Goal: Book appointment/travel/reservation

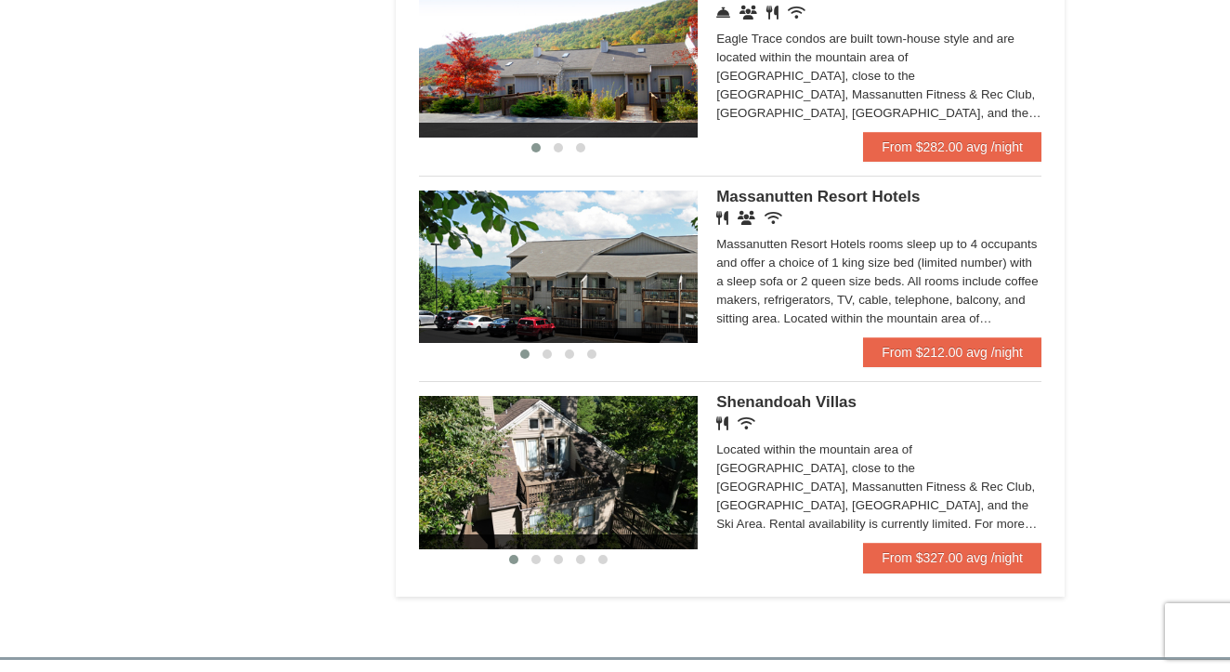
scroll to position [1068, 0]
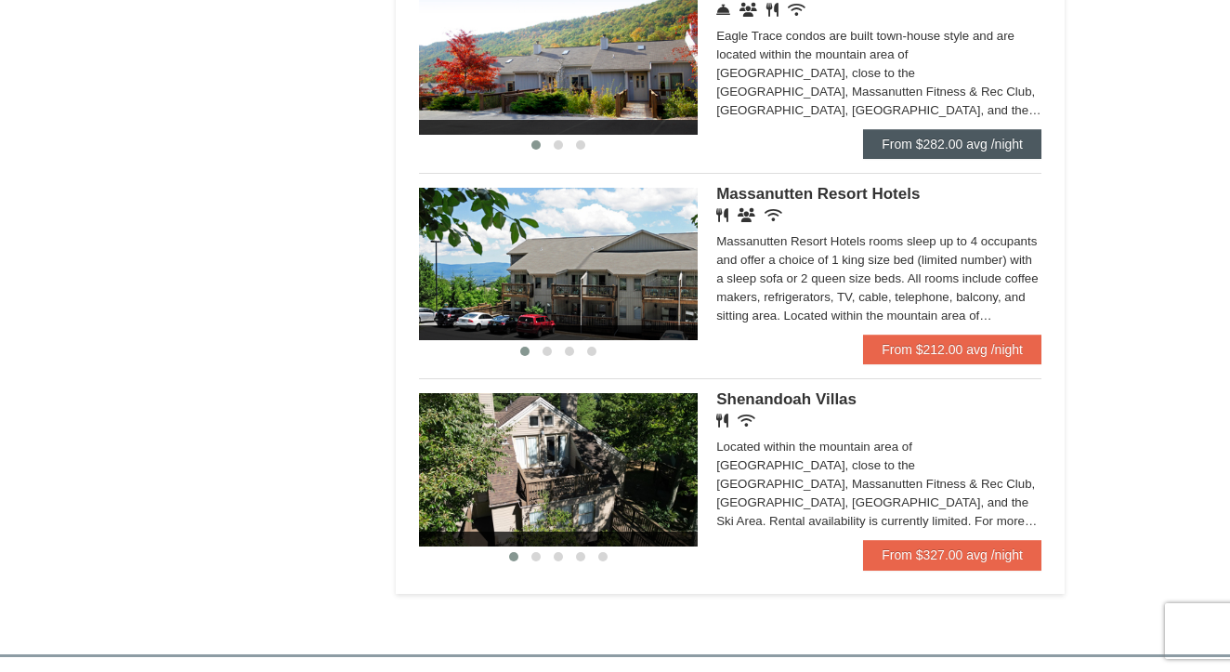
click at [1004, 145] on link "From $282.00 avg /night" at bounding box center [952, 144] width 178 height 30
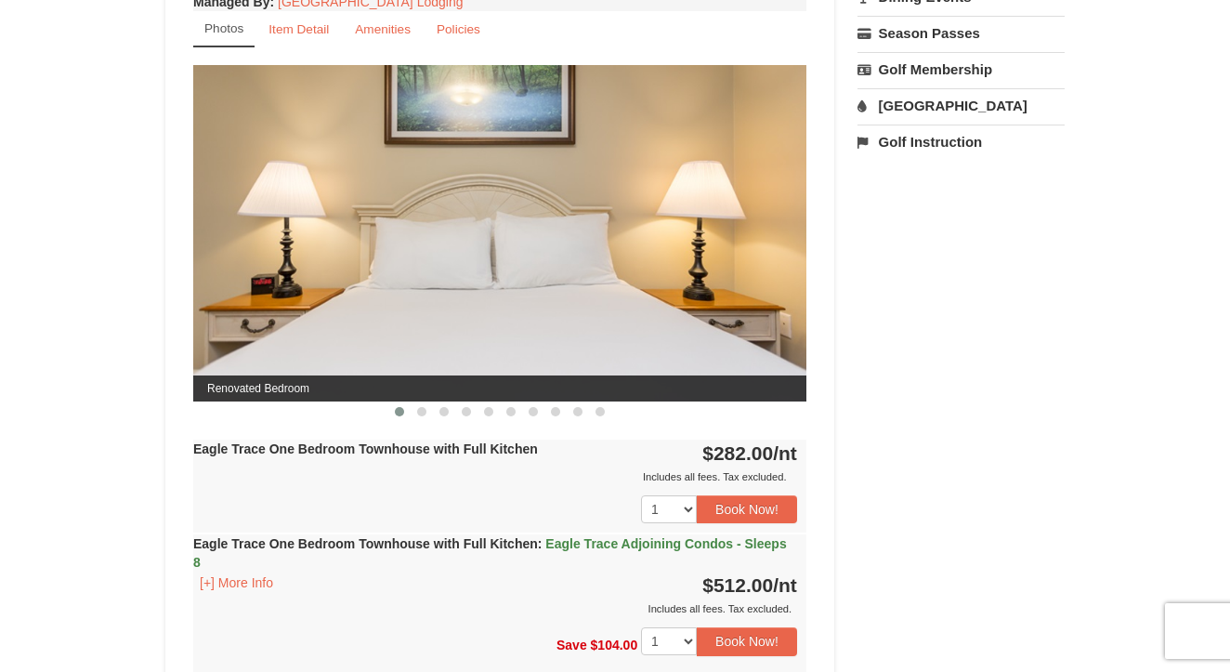
scroll to position [735, 0]
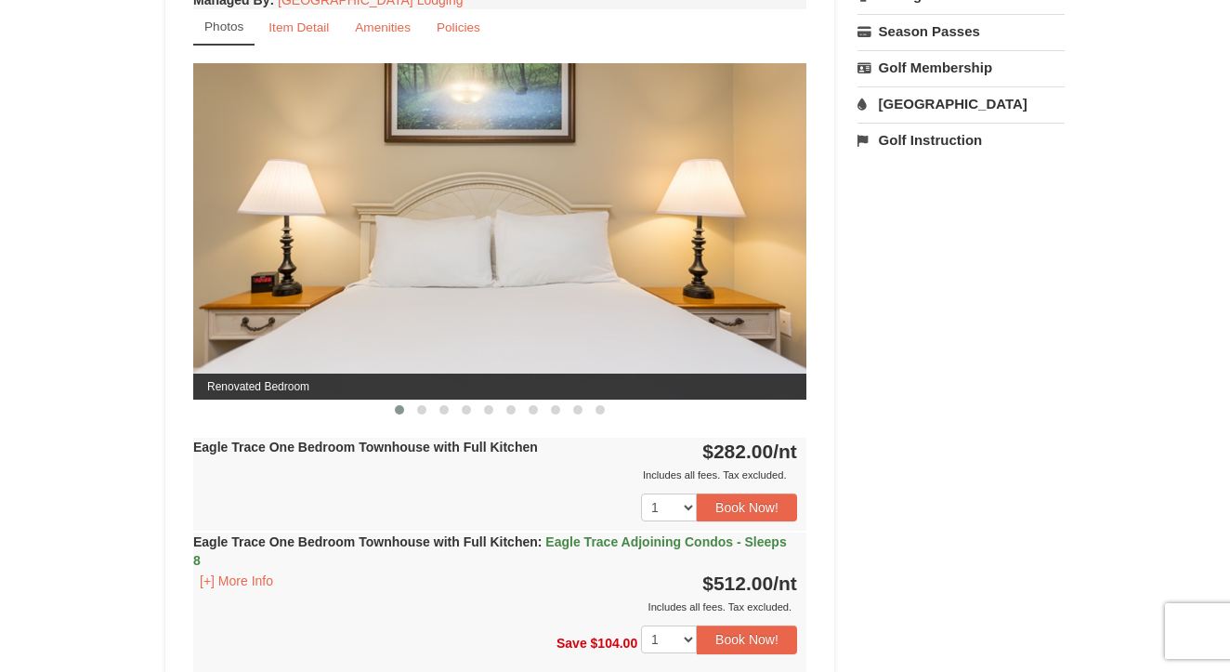
click at [734, 309] on img at bounding box center [499, 230] width 613 height 335
click at [418, 410] on span at bounding box center [421, 409] width 9 height 9
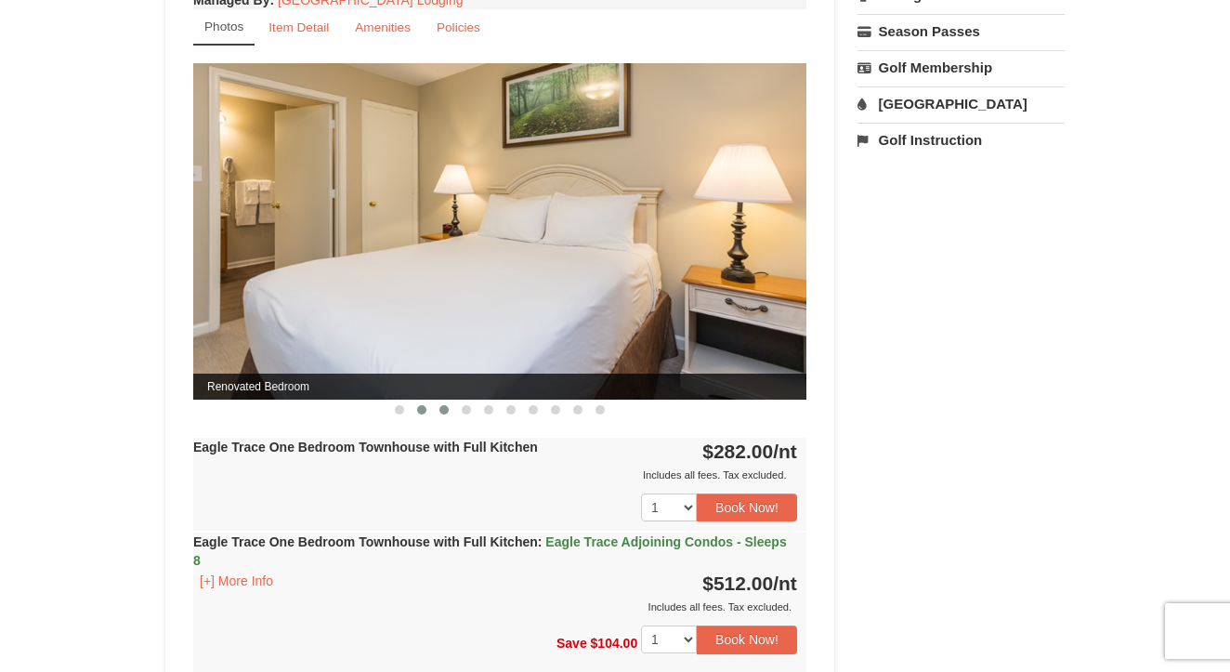
click at [434, 412] on button at bounding box center [444, 409] width 22 height 19
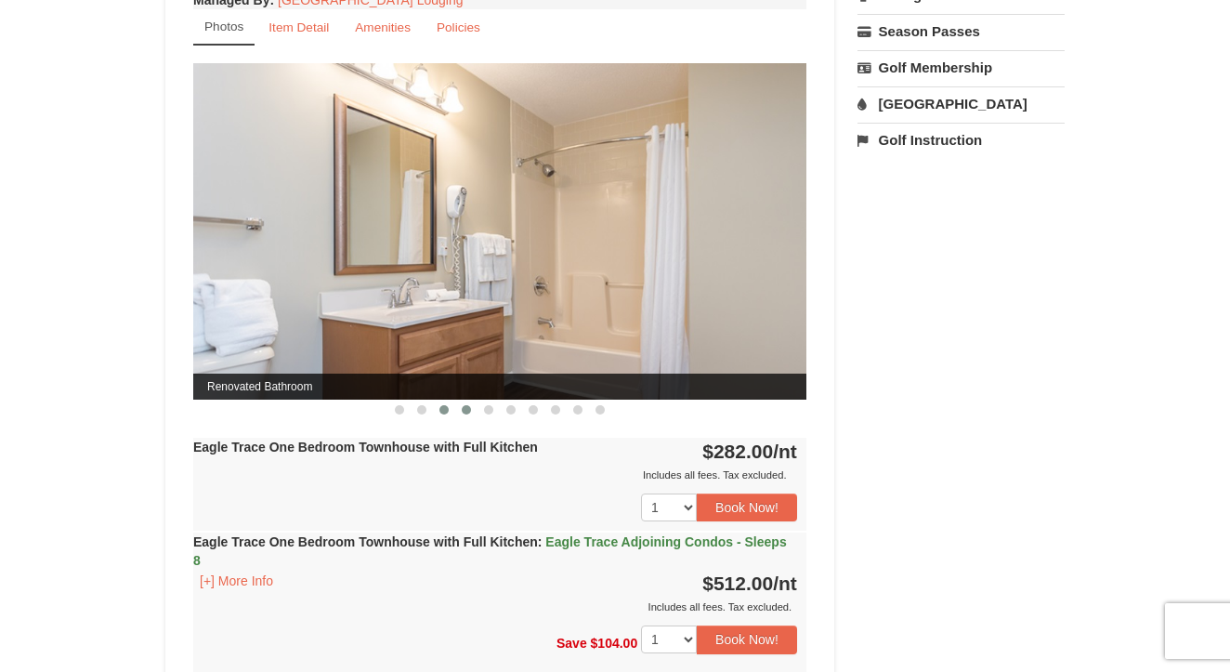
click at [462, 411] on span at bounding box center [466, 409] width 9 height 9
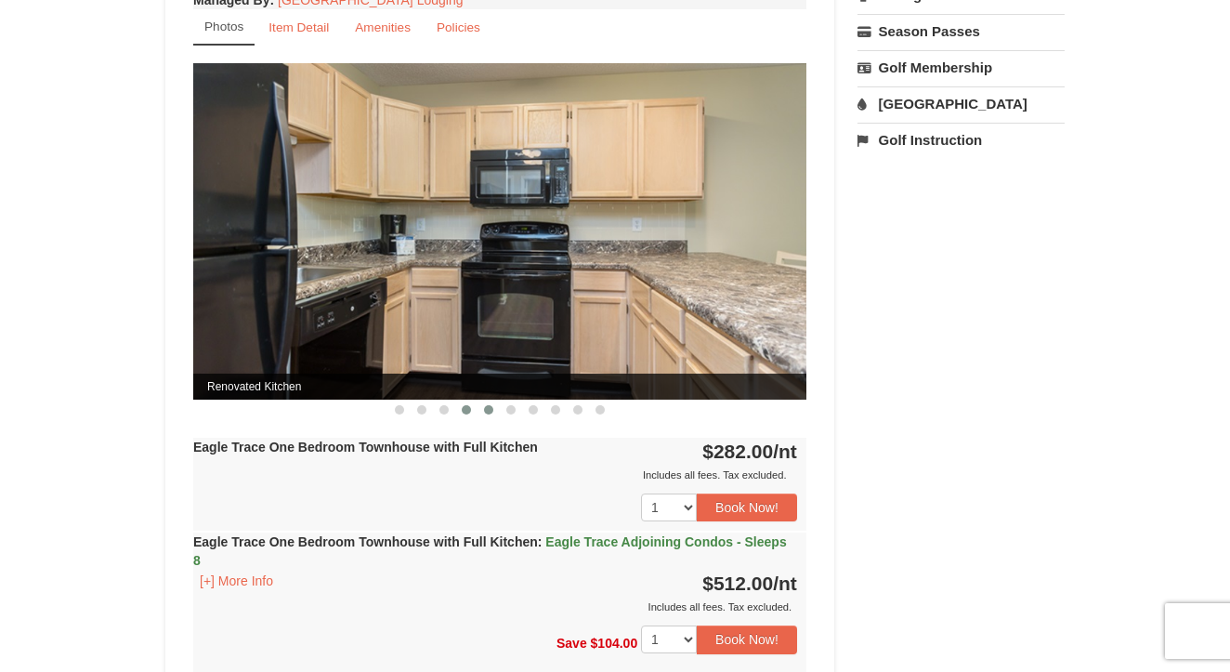
click at [490, 410] on span at bounding box center [488, 409] width 9 height 9
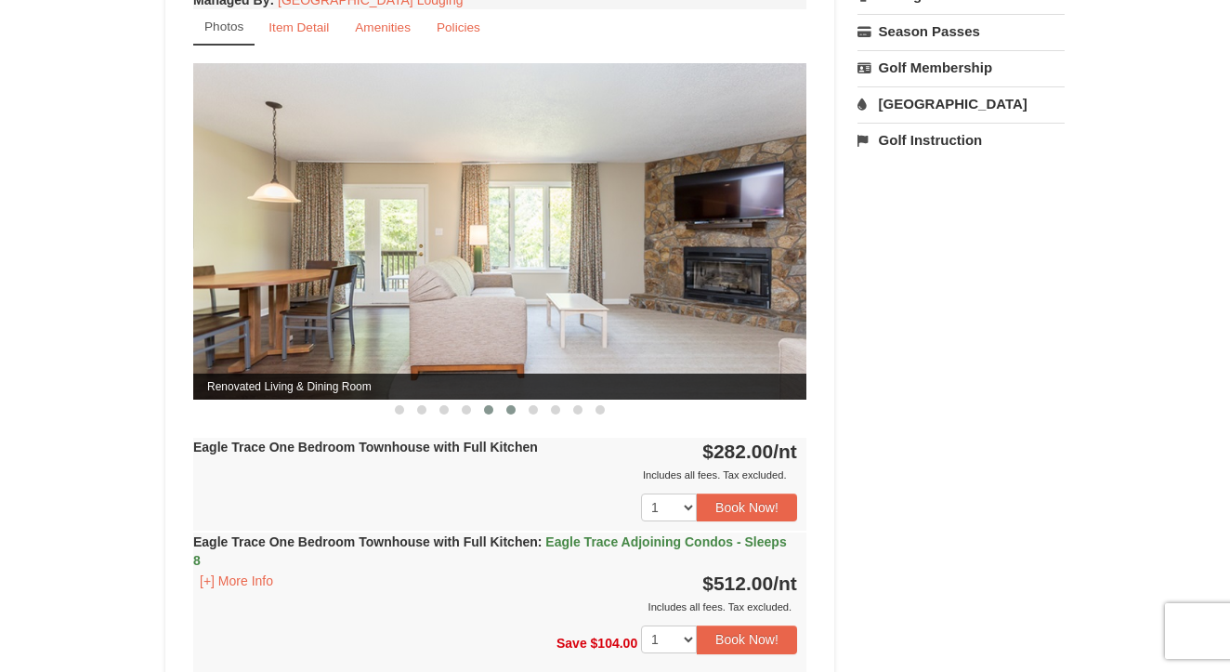
click at [512, 413] on span at bounding box center [510, 409] width 9 height 9
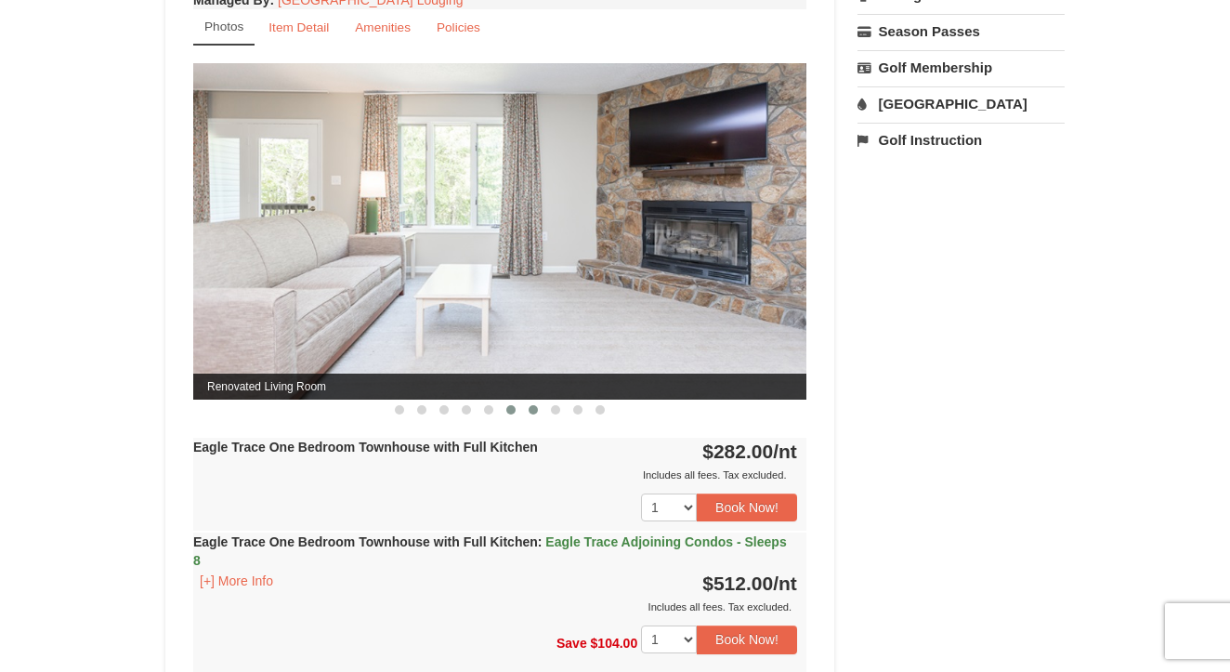
click at [526, 413] on button at bounding box center [533, 409] width 22 height 19
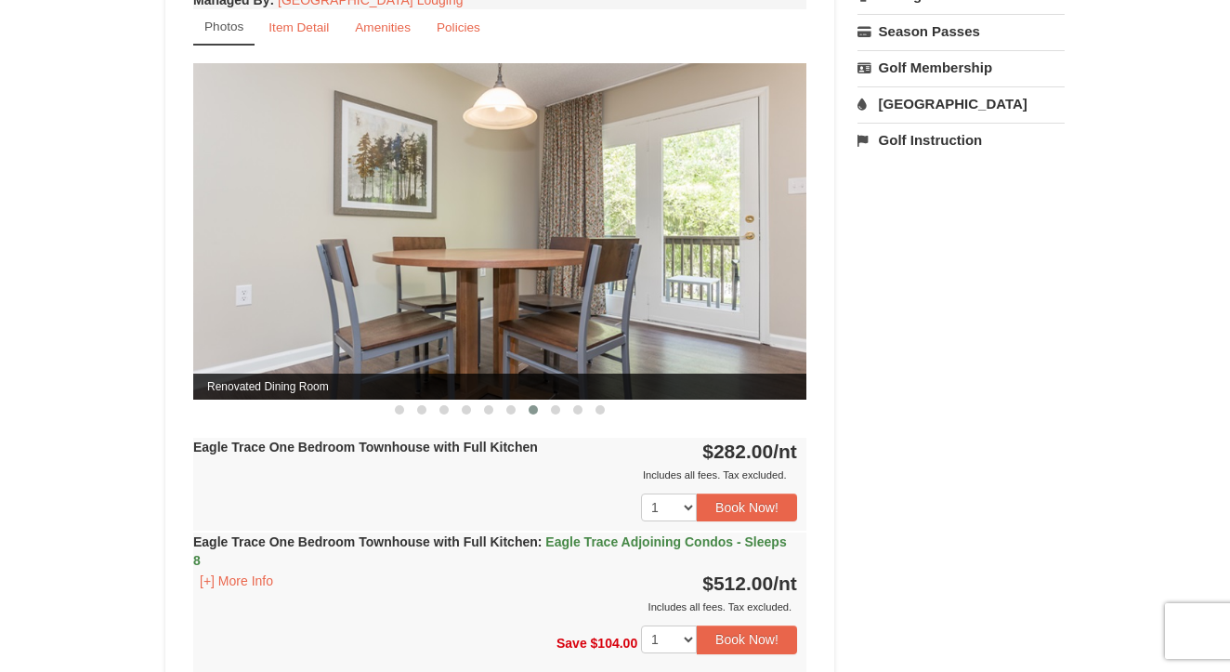
click at [541, 414] on button at bounding box center [533, 409] width 22 height 19
click at [555, 415] on button at bounding box center [555, 409] width 22 height 19
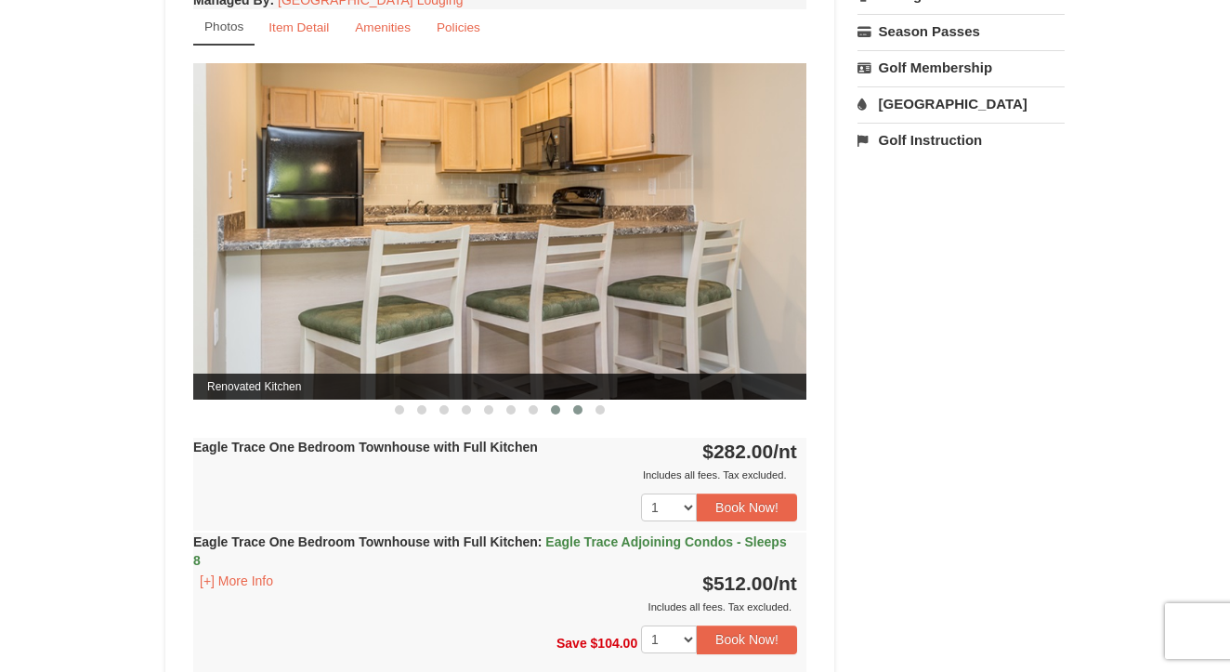
click at [567, 413] on button at bounding box center [578, 409] width 22 height 19
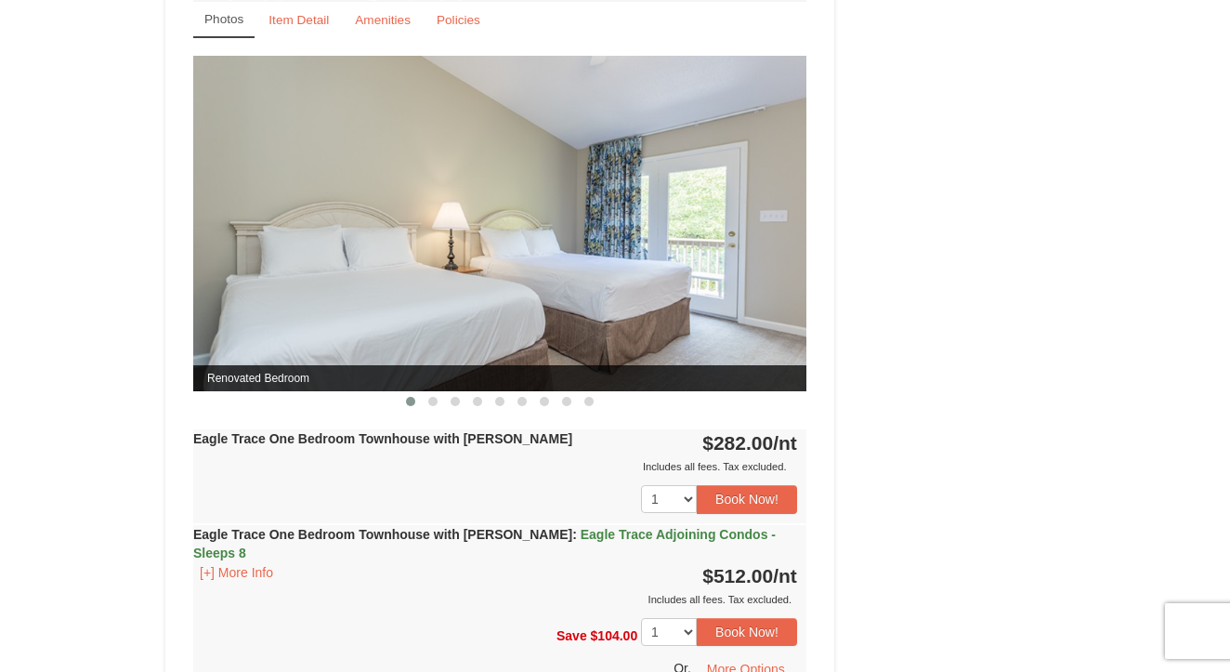
scroll to position [1524, 0]
click at [793, 219] on img at bounding box center [499, 222] width 613 height 335
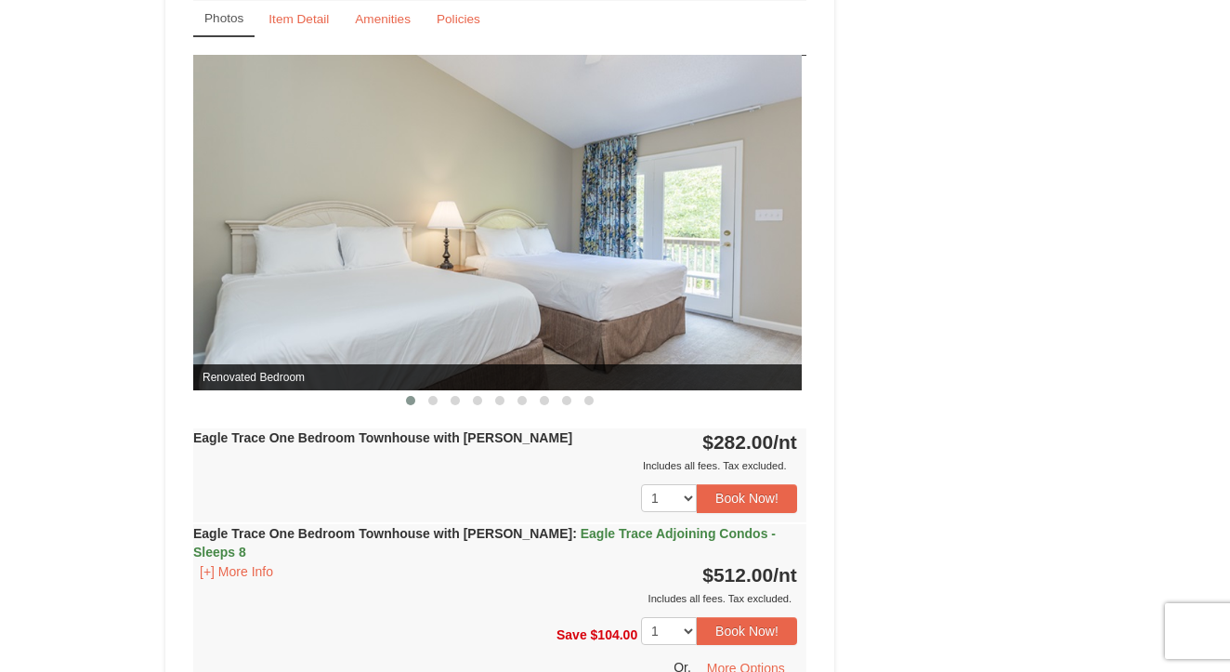
drag, startPoint x: 772, startPoint y: 219, endPoint x: 397, endPoint y: 433, distance: 431.9
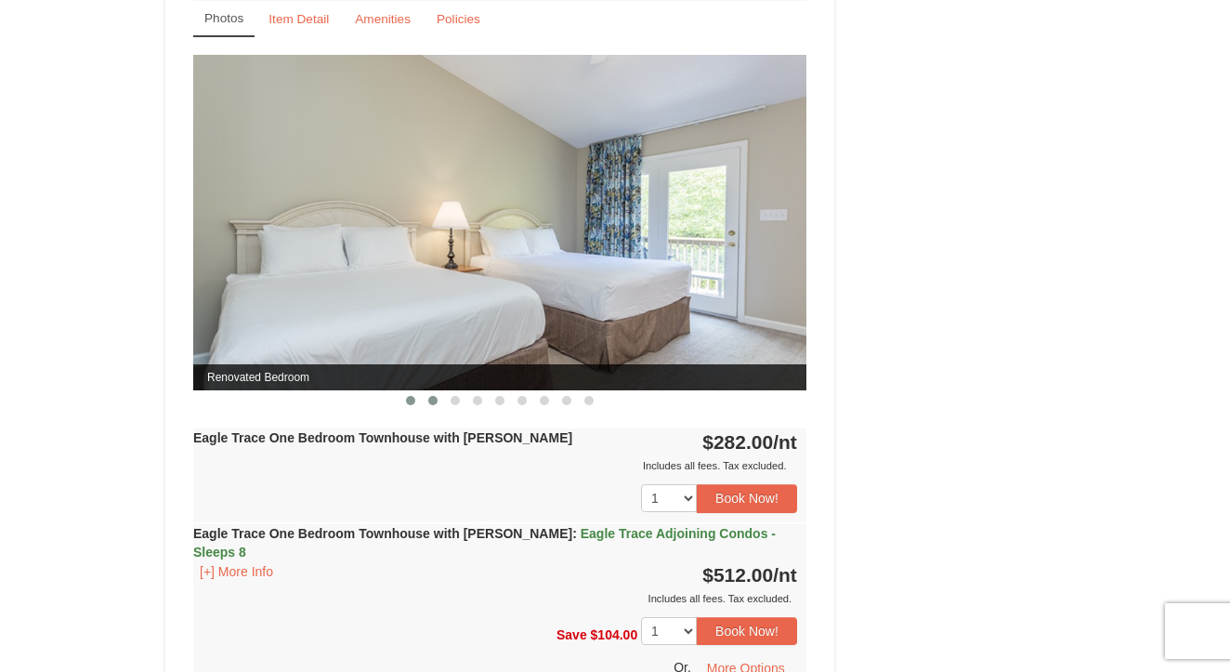
click at [431, 406] on button at bounding box center [433, 400] width 22 height 19
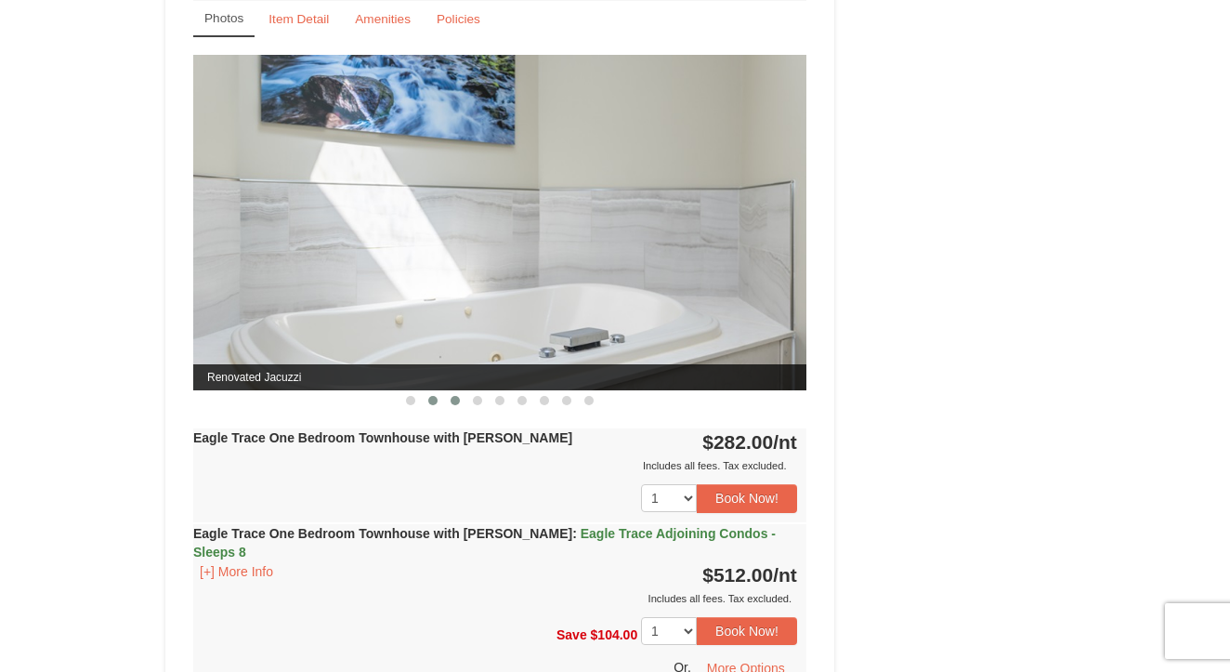
click at [447, 403] on button at bounding box center [455, 400] width 22 height 19
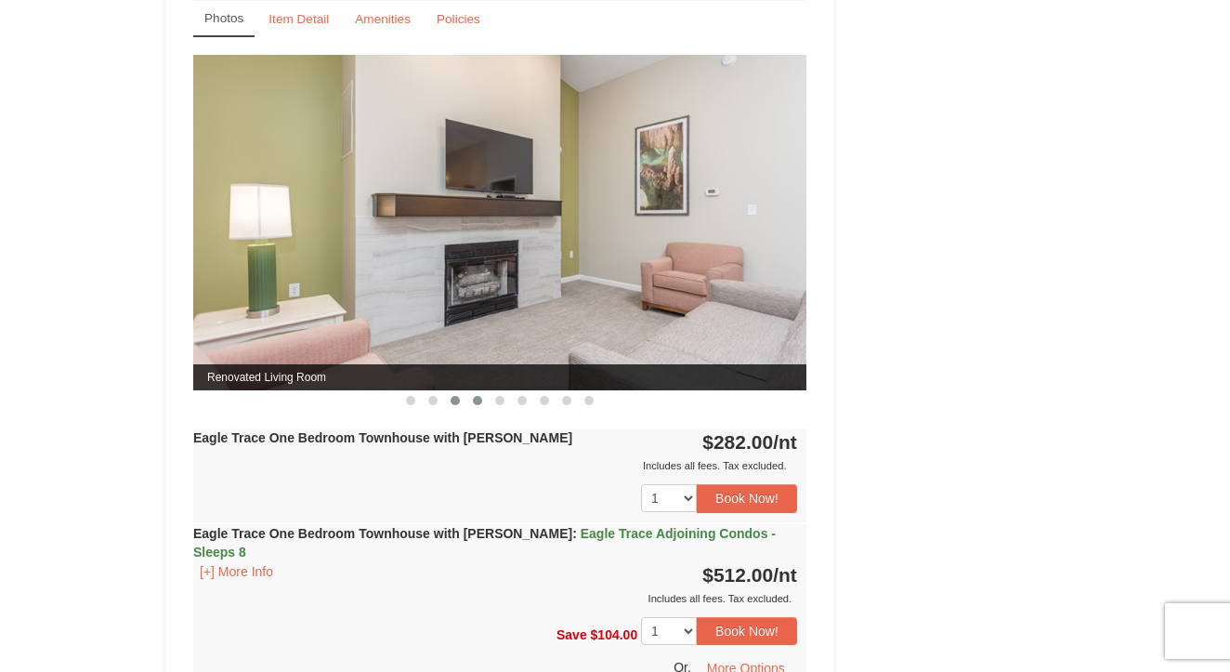
click at [481, 407] on button at bounding box center [477, 400] width 22 height 19
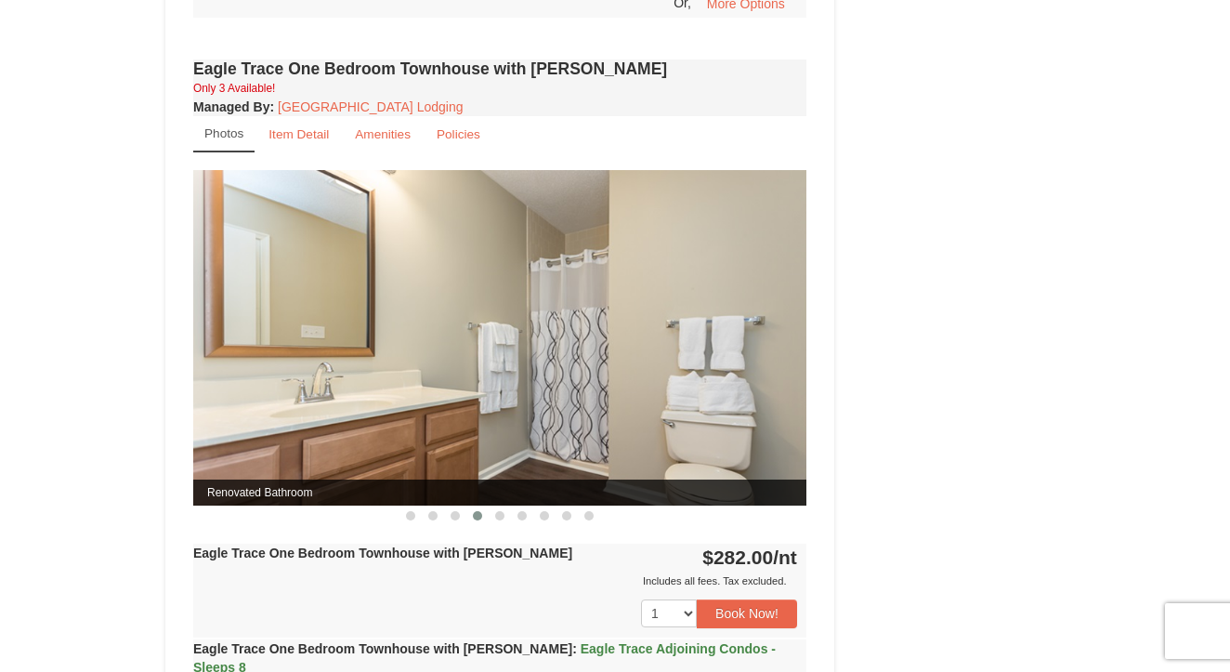
scroll to position [1407, 0]
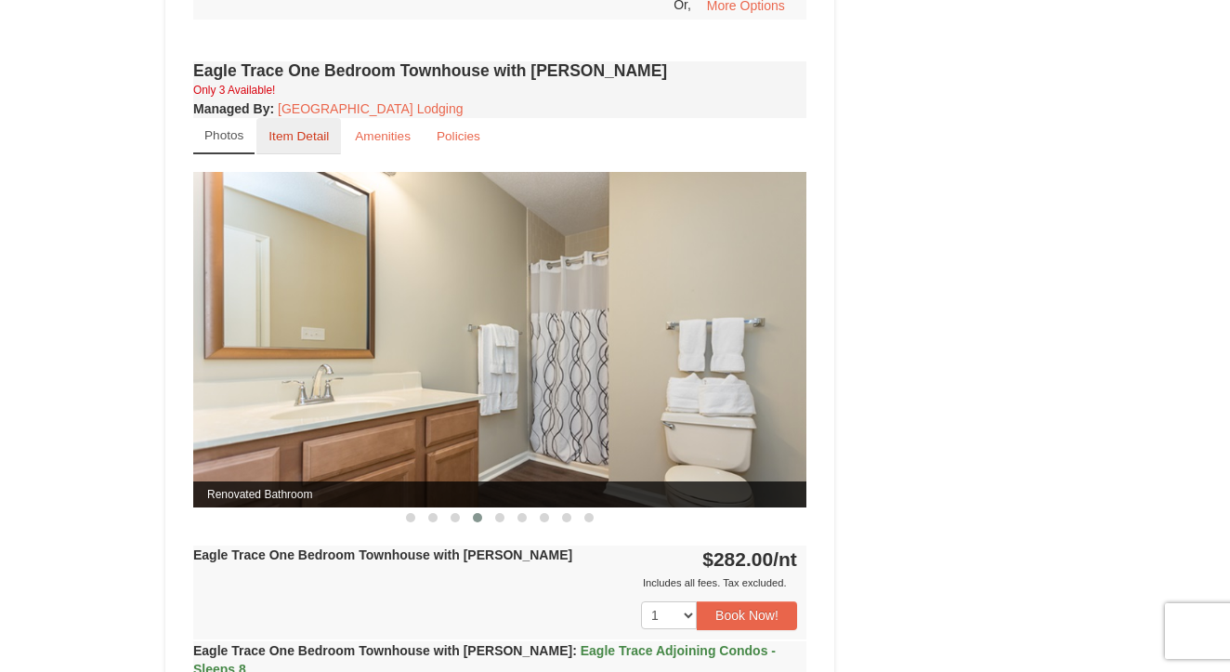
click at [315, 135] on small "Item Detail" at bounding box center [299, 136] width 60 height 14
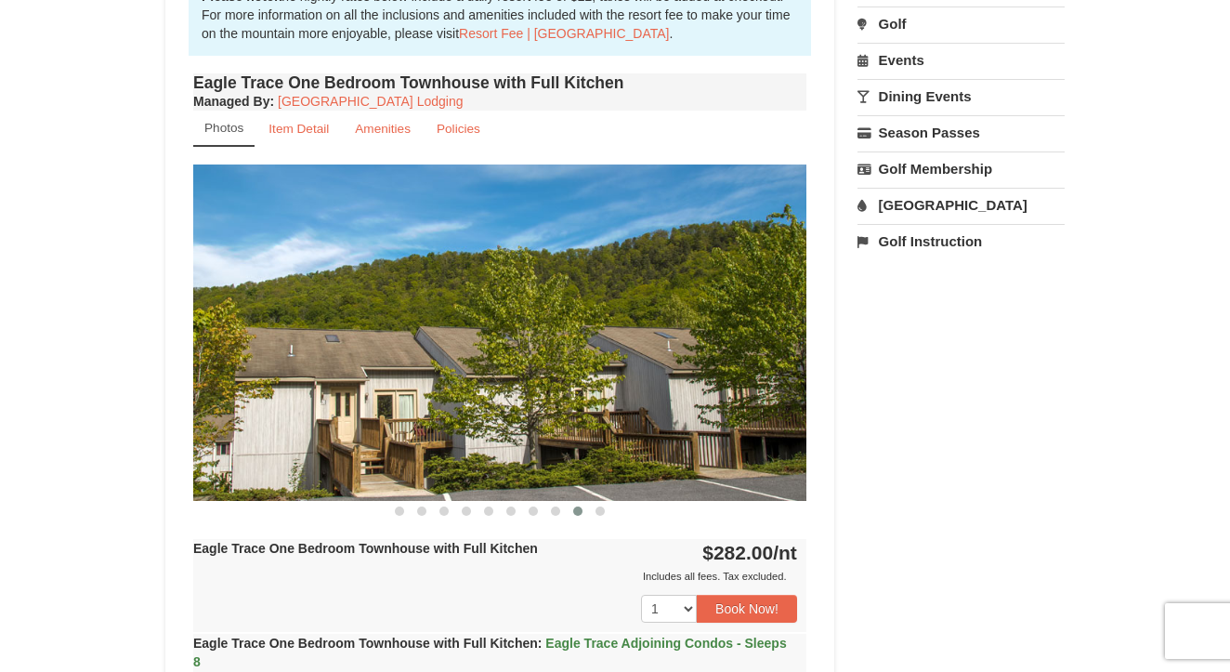
scroll to position [603, 0]
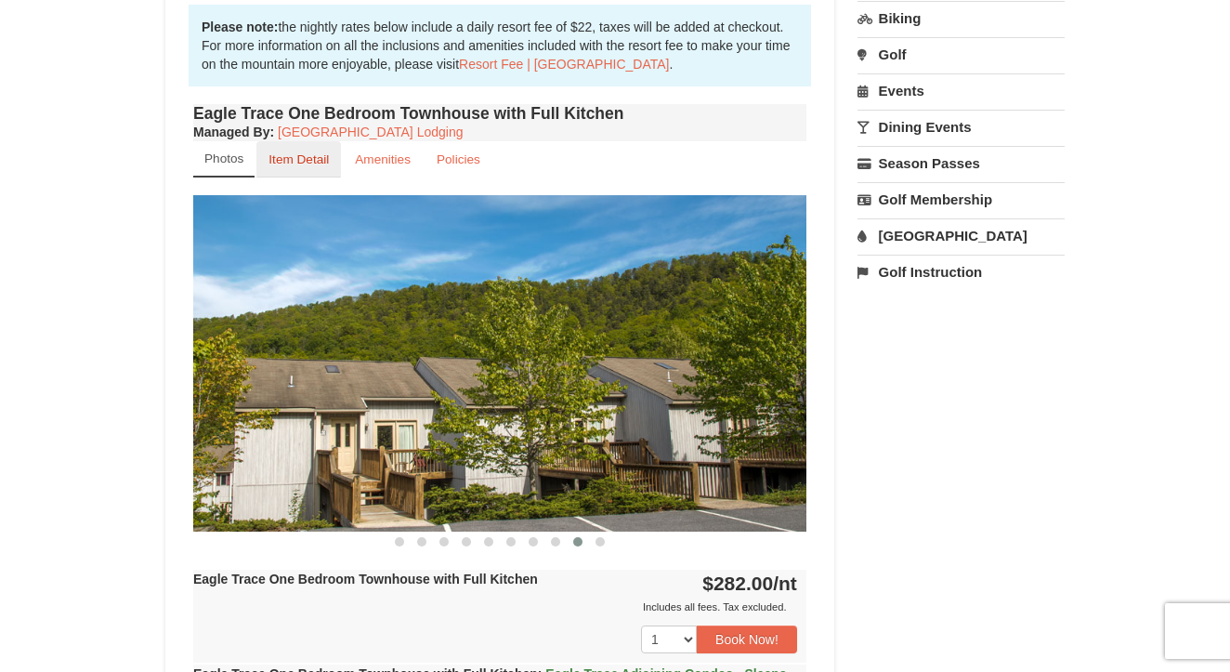
click at [318, 151] on link "Item Detail" at bounding box center [298, 159] width 85 height 36
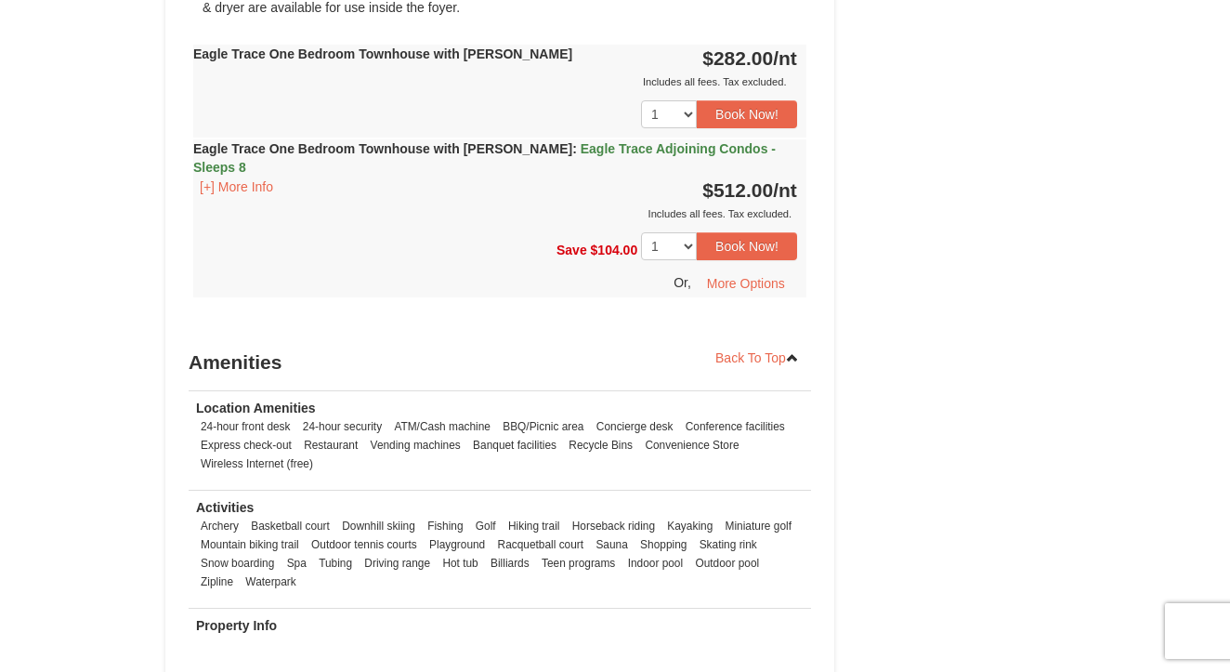
scroll to position [1319, 0]
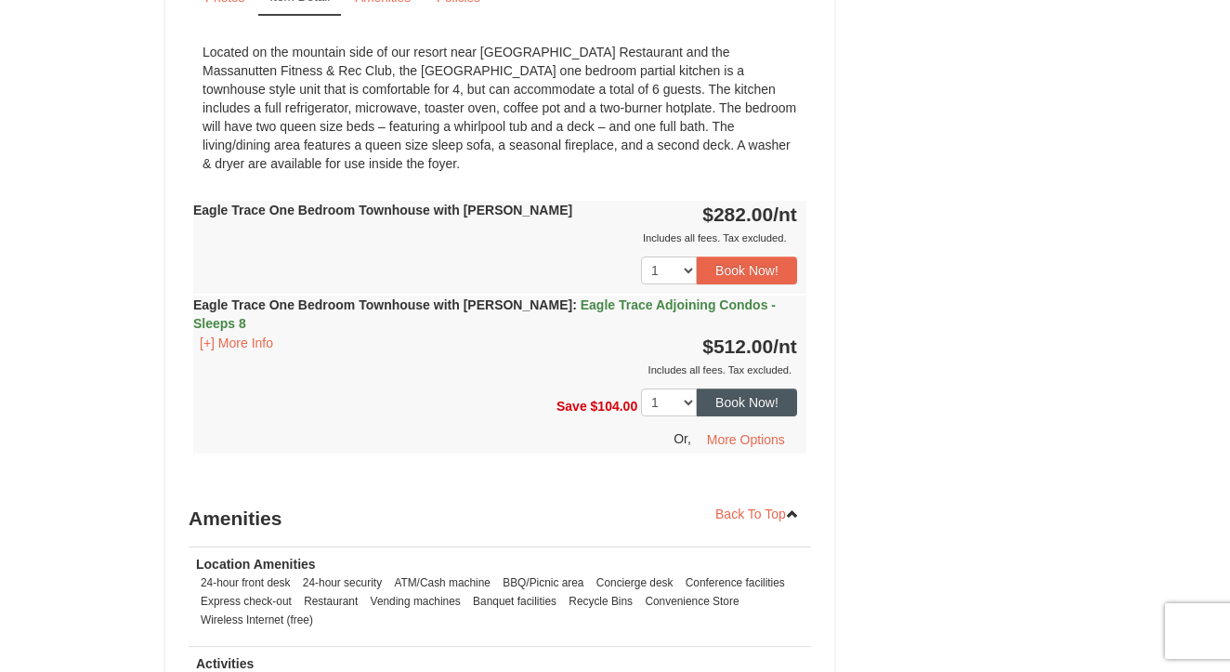
click at [732, 393] on button "Book Now!" at bounding box center [747, 402] width 100 height 28
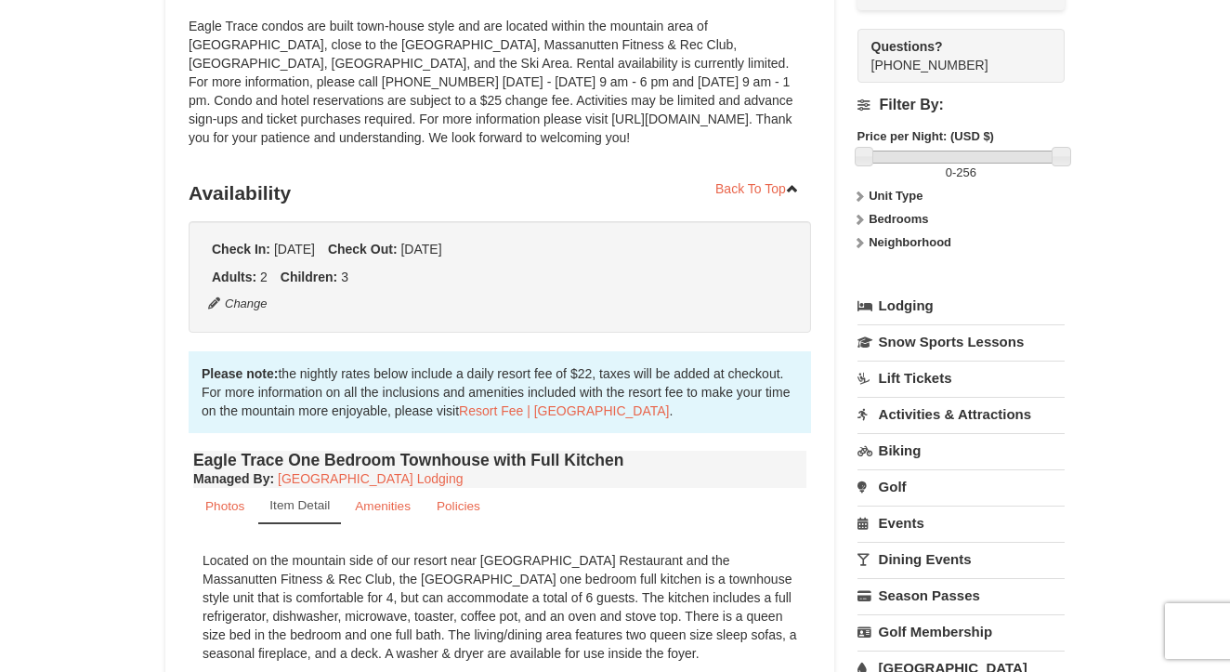
scroll to position [181, 0]
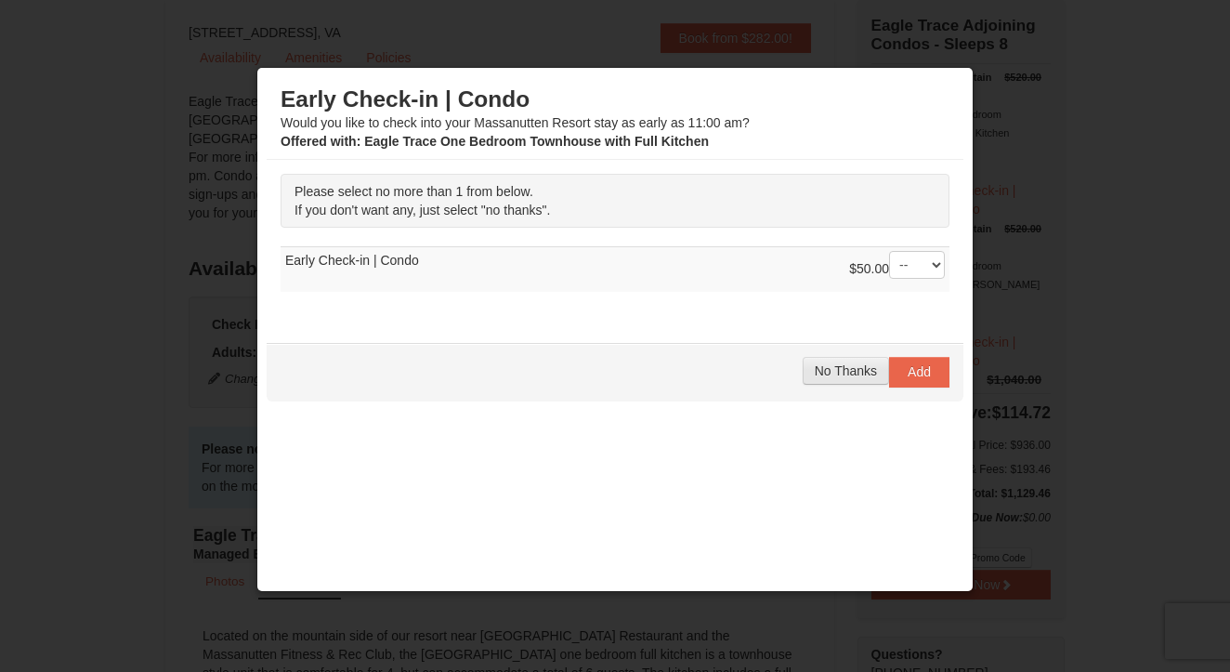
click at [843, 375] on span "No Thanks" at bounding box center [846, 370] width 62 height 15
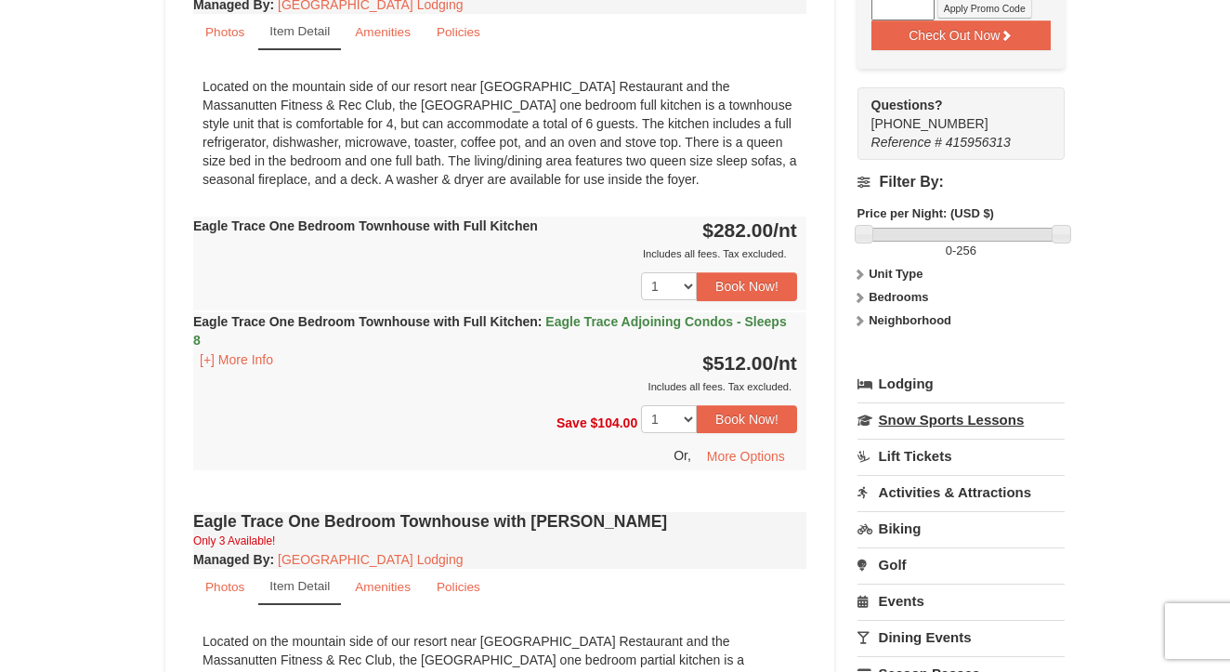
scroll to position [737, 0]
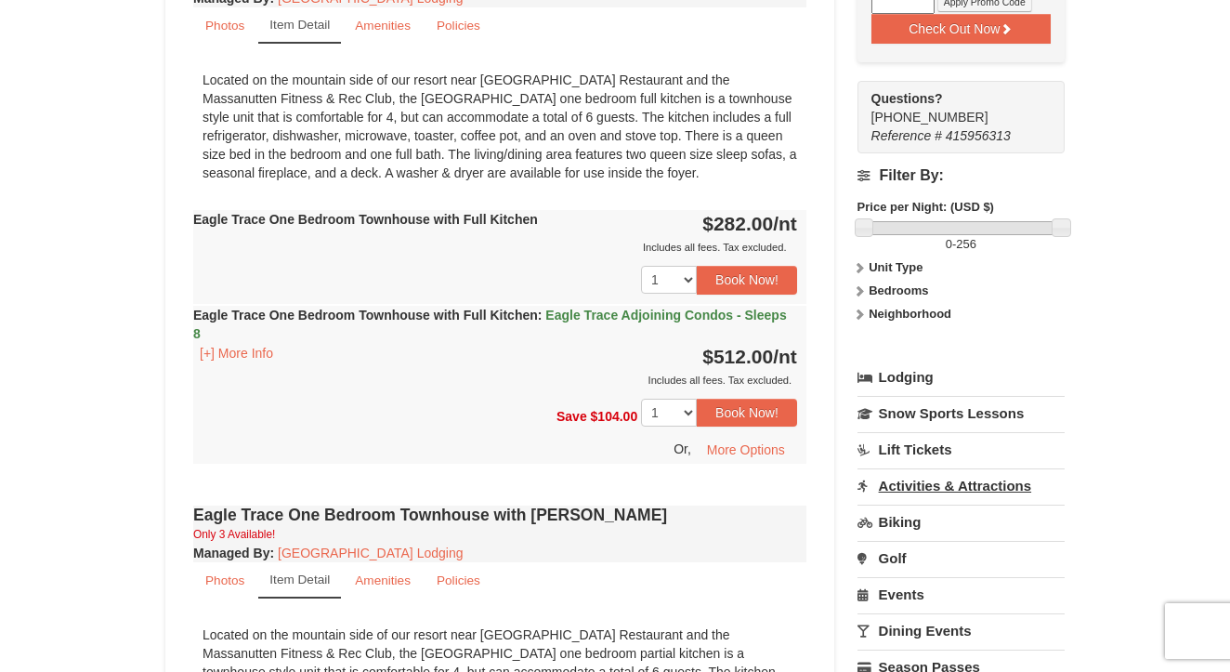
click at [937, 492] on link "Activities & Attractions" at bounding box center [961, 485] width 207 height 34
click at [899, 596] on button "Search" at bounding box center [889, 603] width 63 height 26
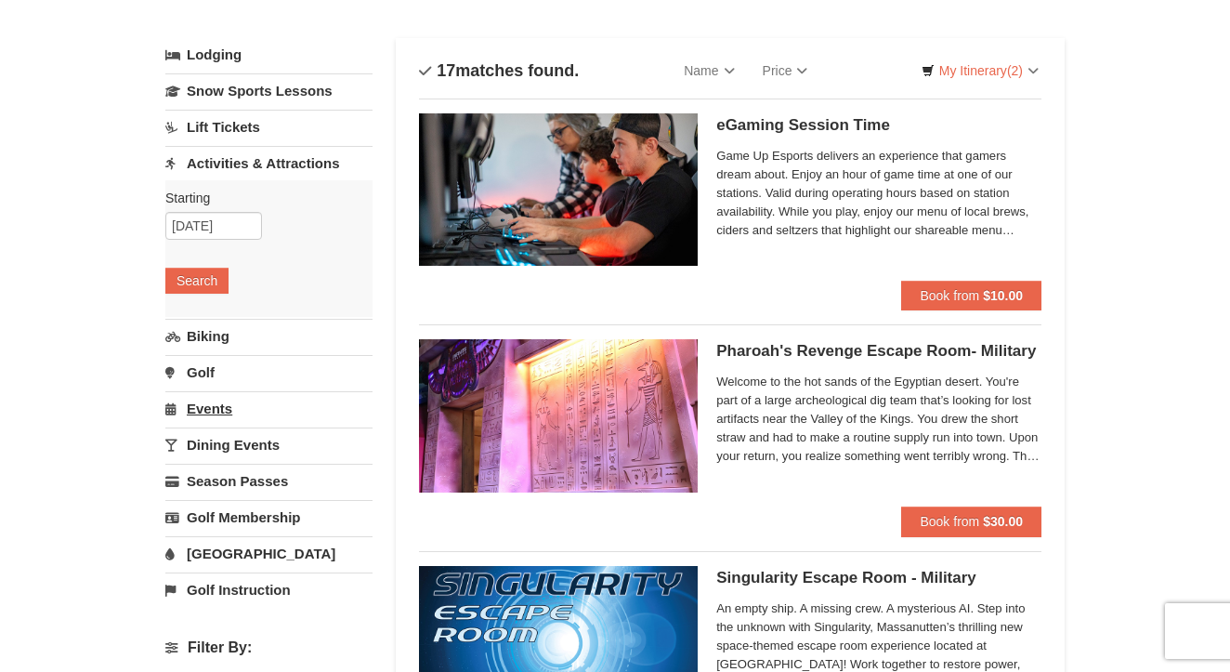
scroll to position [92, 0]
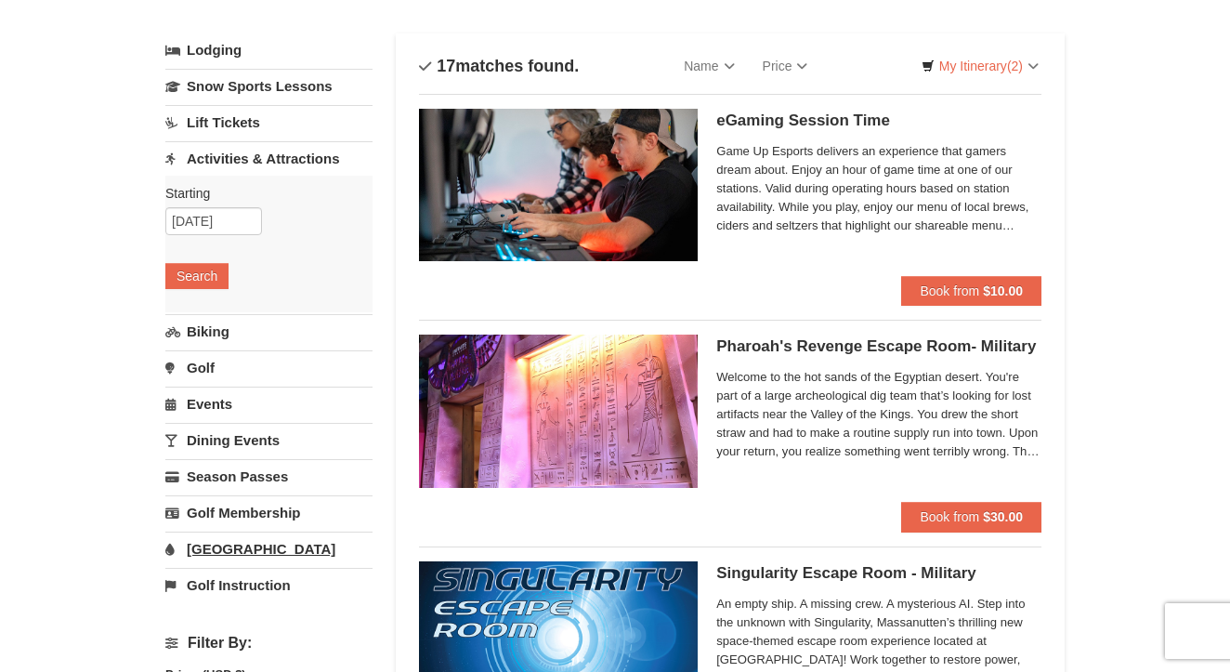
click at [297, 551] on link "[GEOGRAPHIC_DATA]" at bounding box center [268, 548] width 207 height 34
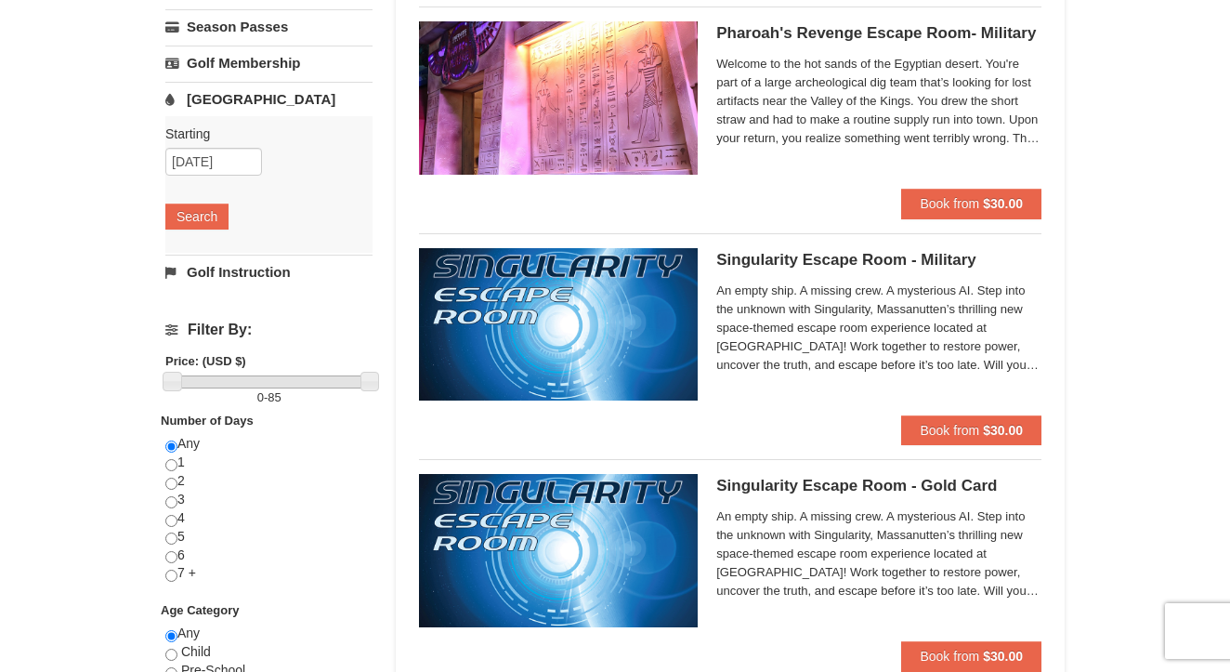
scroll to position [406, 0]
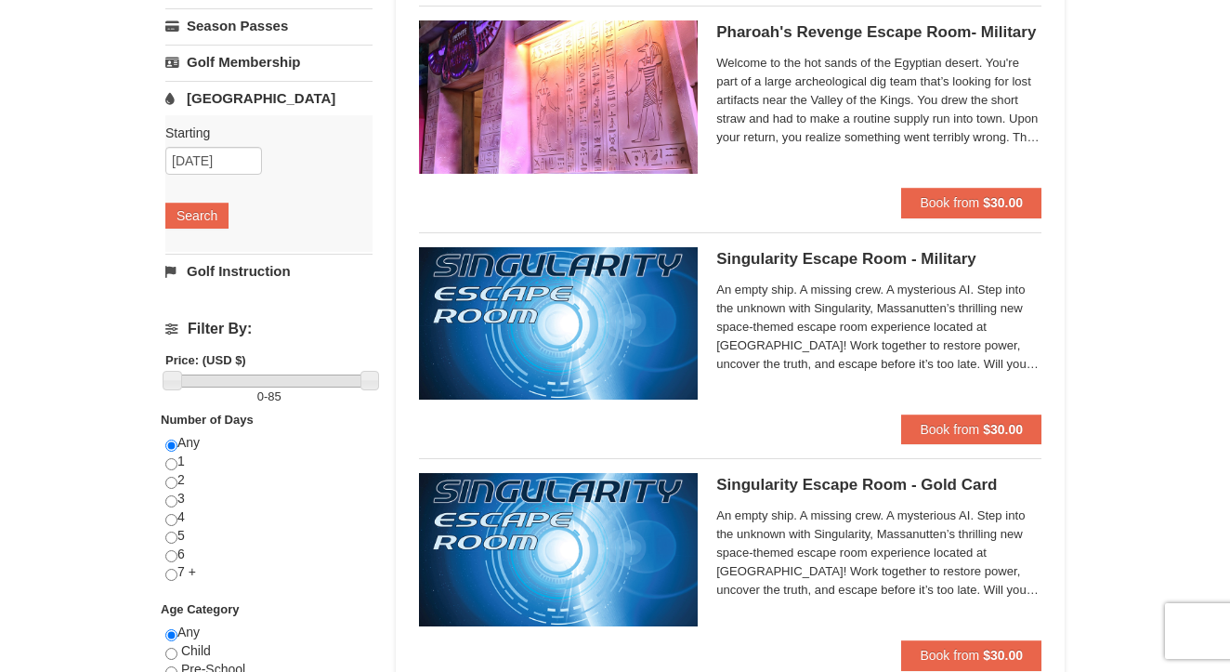
click at [179, 465] on div "Any 1 2 3 4 5 6 7 +" at bounding box center [268, 517] width 207 height 166
click at [176, 462] on input "radio" at bounding box center [171, 464] width 12 height 12
radio input "true"
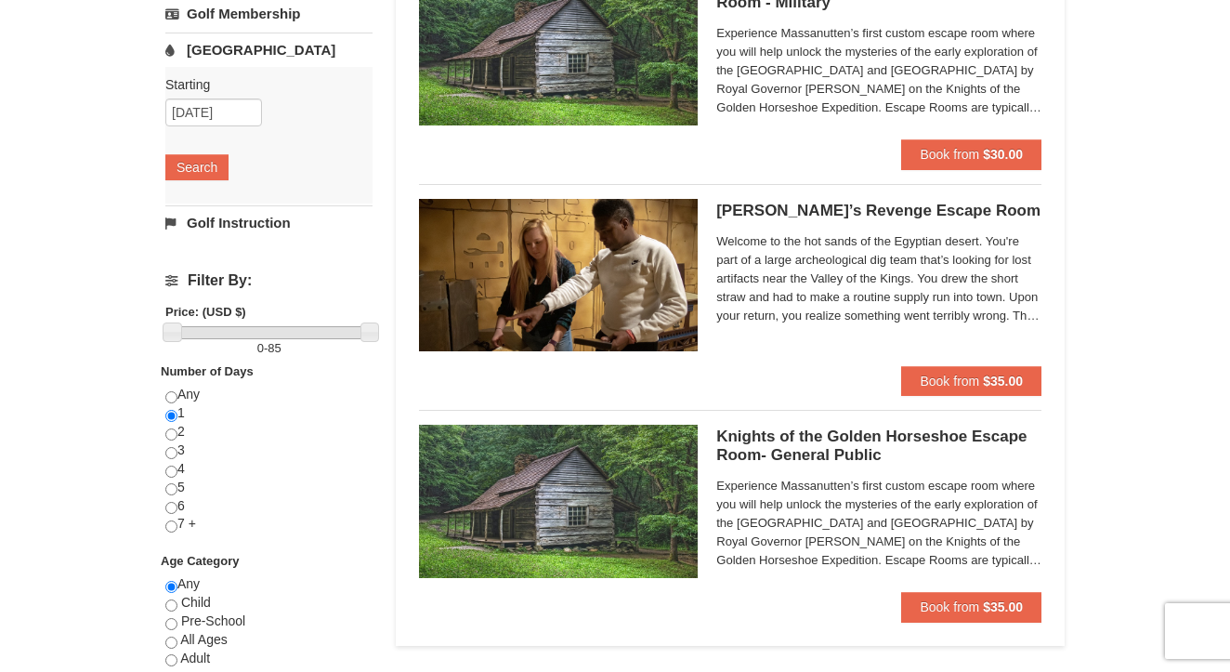
scroll to position [455, 0]
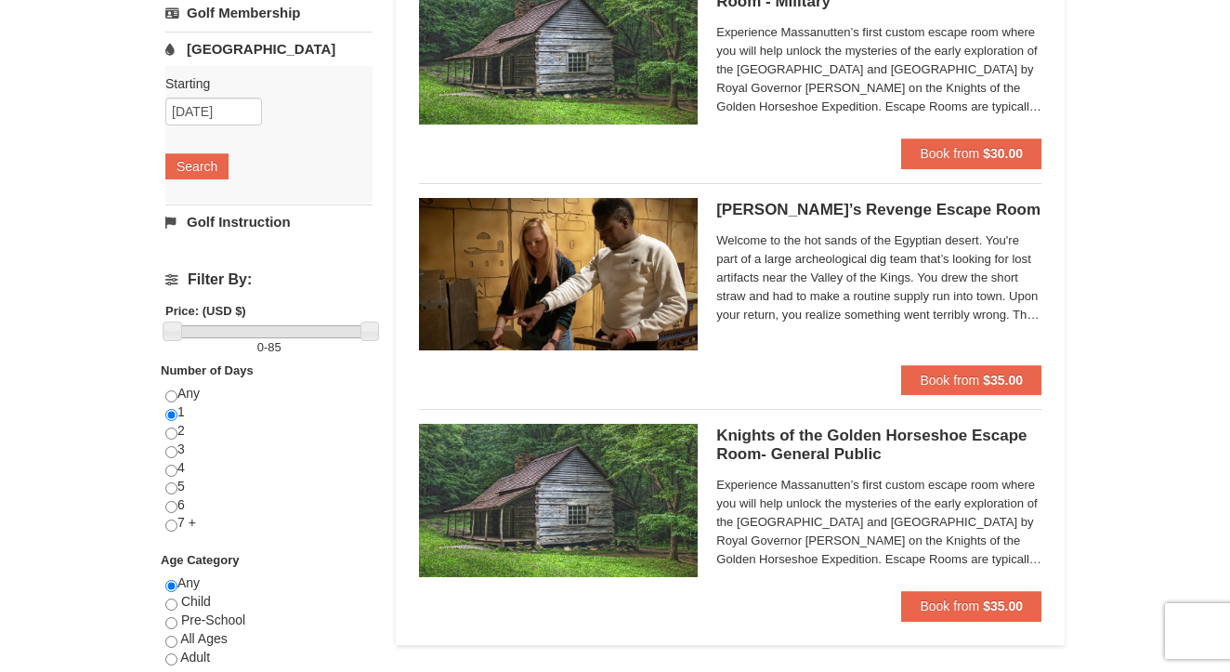
click at [190, 399] on div "Any 1 2 3 4 5 6 7 +" at bounding box center [268, 468] width 207 height 166
click at [171, 396] on input "radio" at bounding box center [171, 396] width 12 height 12
radio input "true"
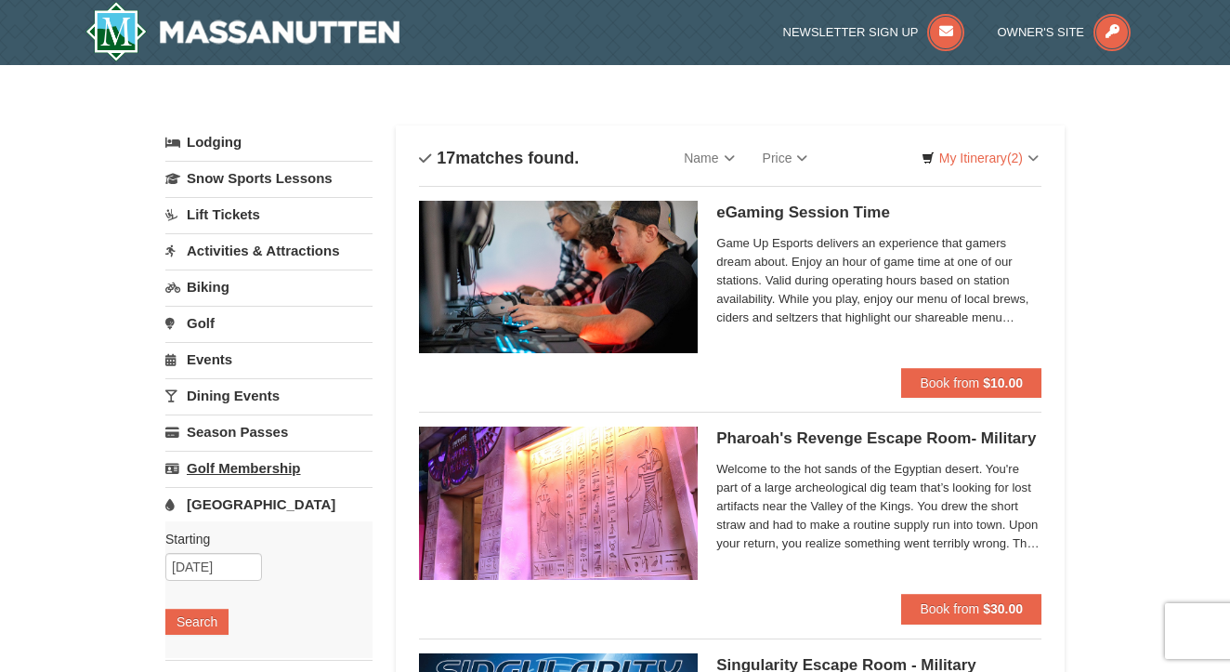
scroll to position [0, 0]
click at [230, 510] on link "[GEOGRAPHIC_DATA]" at bounding box center [268, 504] width 207 height 34
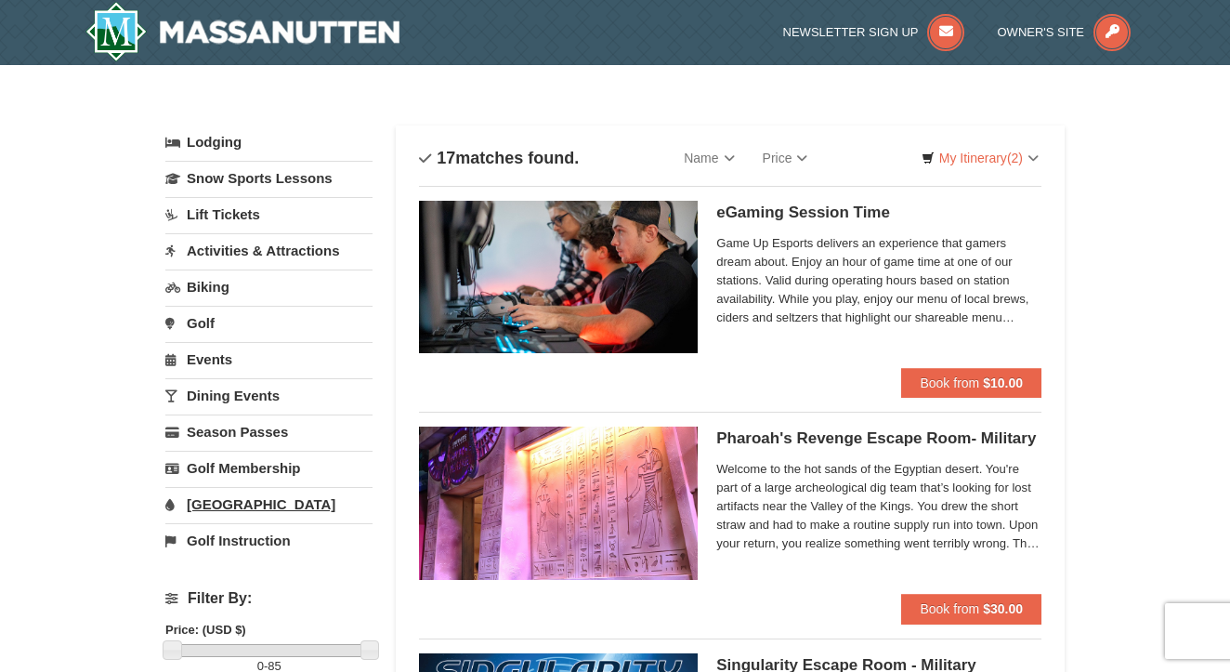
click at [227, 507] on link "[GEOGRAPHIC_DATA]" at bounding box center [268, 504] width 207 height 34
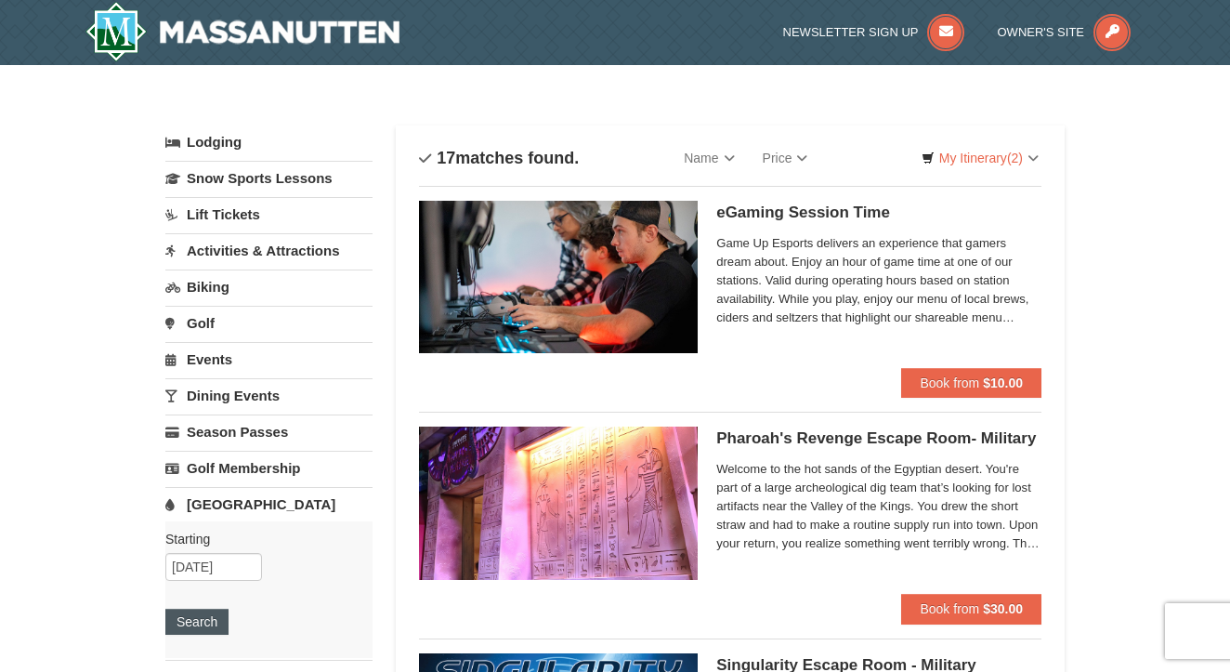
click at [215, 612] on button "Search" at bounding box center [196, 622] width 63 height 26
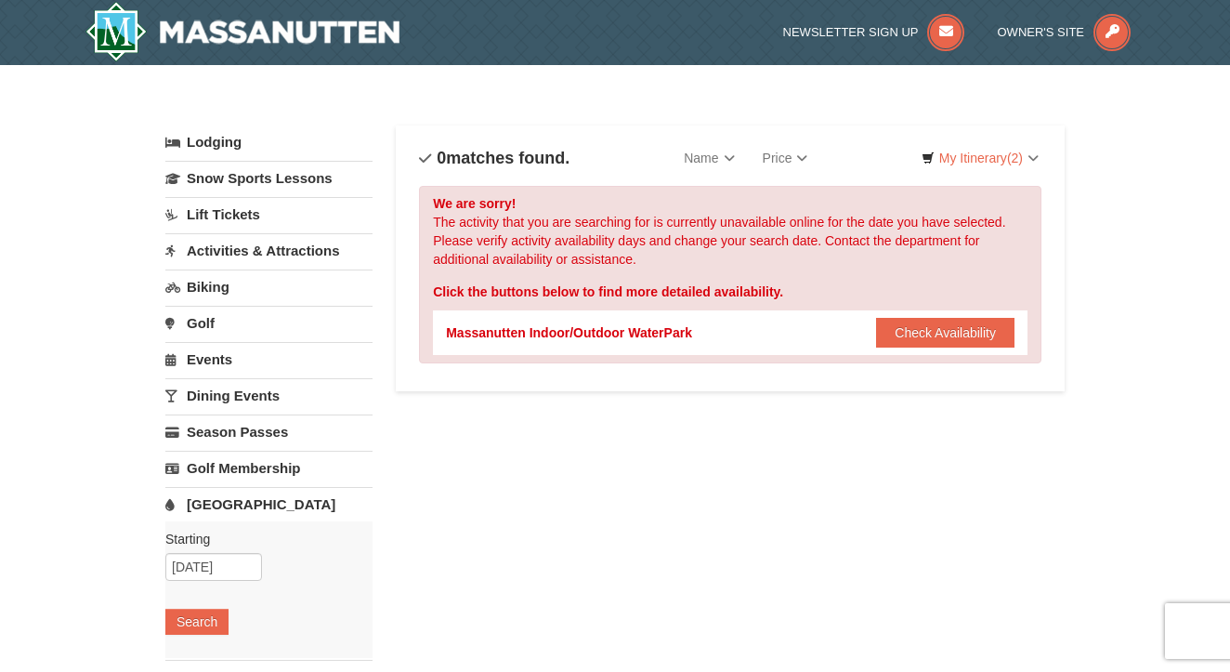
click at [938, 311] on div "Massanutten Indoor/Outdoor WaterPark Check Availability Show Availability Calen…" at bounding box center [730, 332] width 569 height 45
click at [941, 335] on button "Check Availability" at bounding box center [945, 333] width 138 height 30
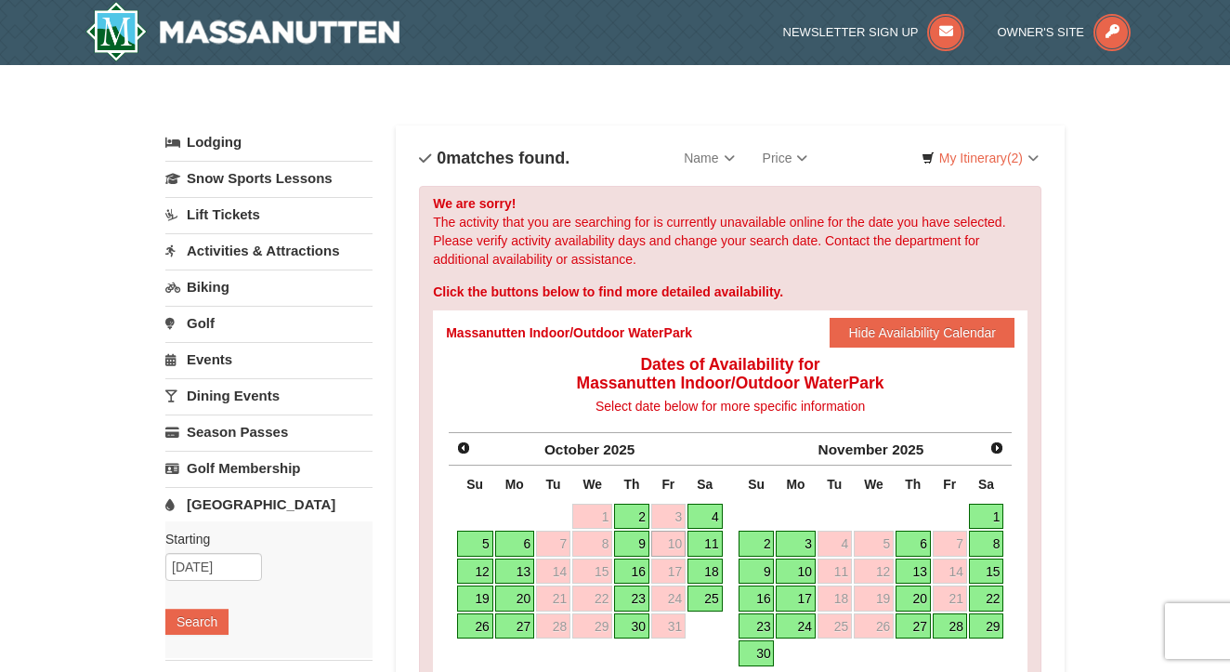
click at [711, 544] on link "11" at bounding box center [705, 544] width 35 height 26
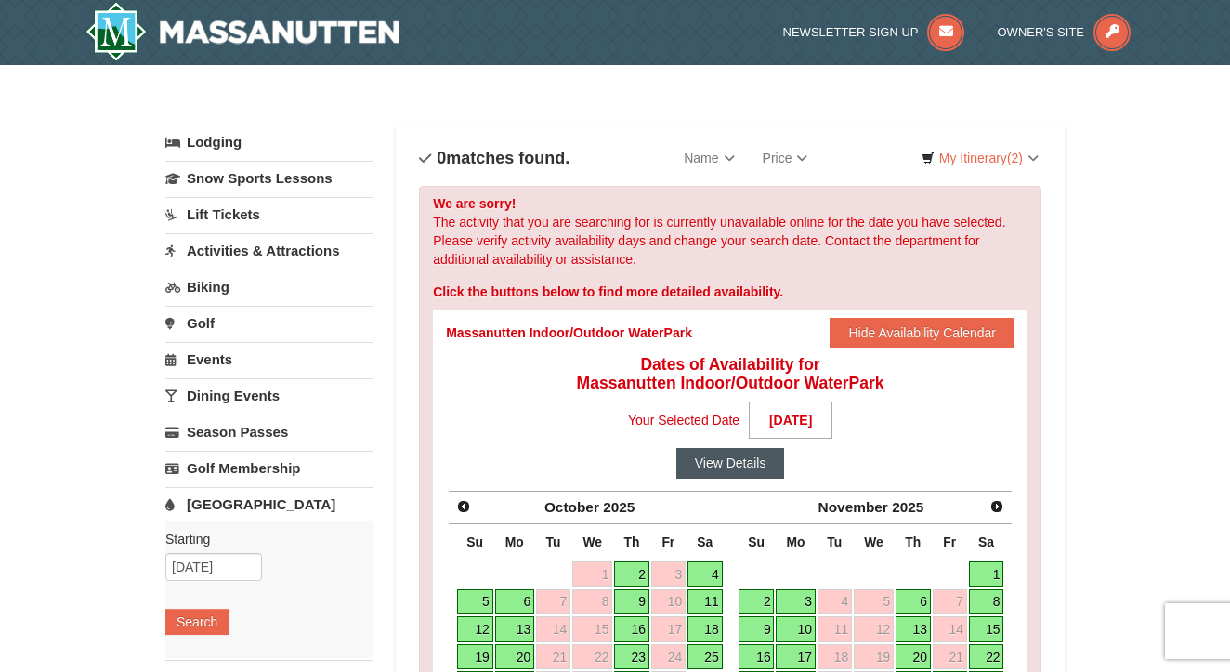
click at [740, 472] on button "View Details" at bounding box center [730, 463] width 109 height 30
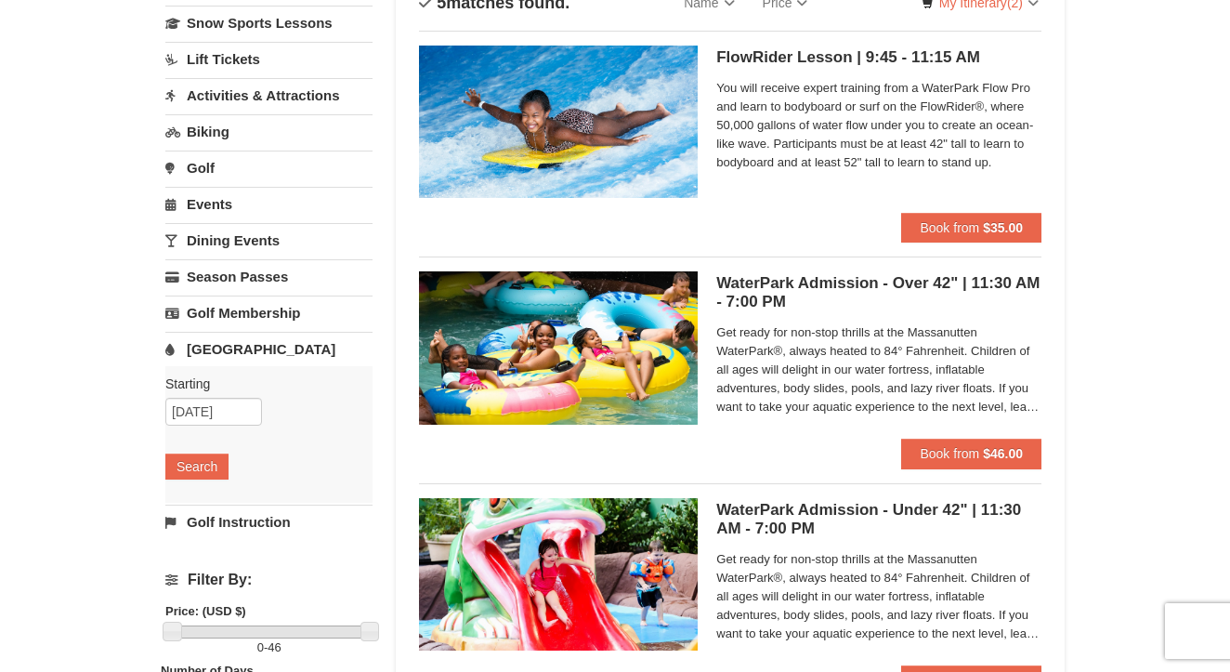
scroll to position [38, 0]
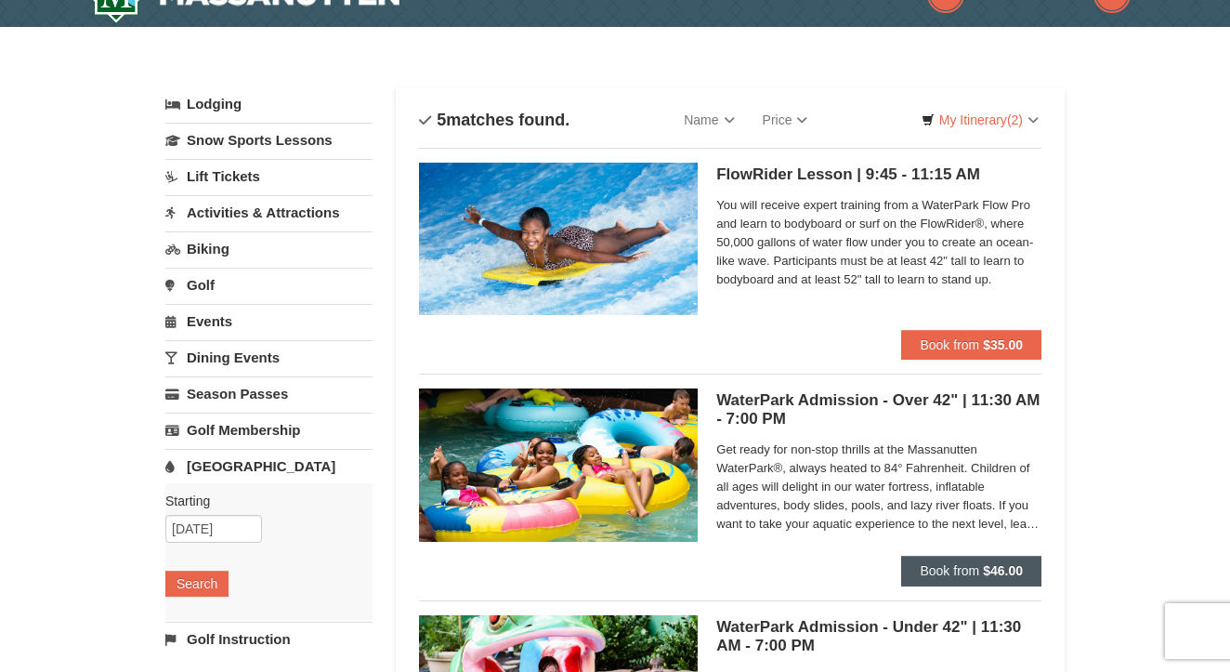
click at [920, 559] on button "Book from $46.00" at bounding box center [971, 571] width 140 height 30
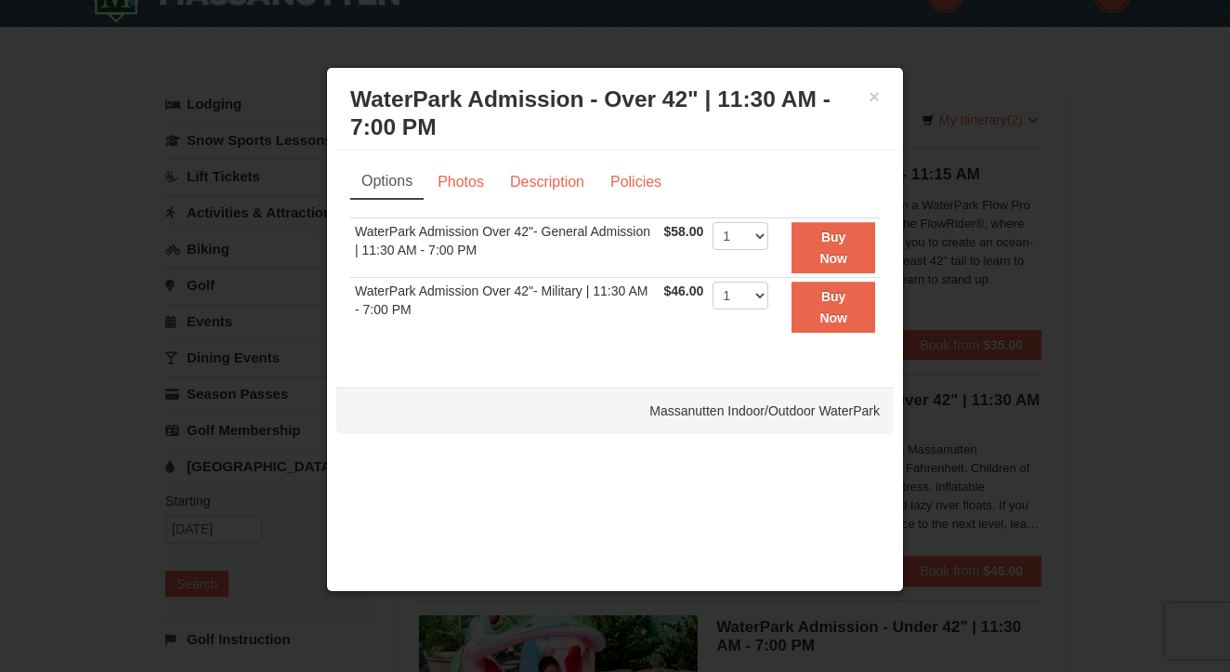
click at [1029, 152] on div at bounding box center [615, 336] width 1230 height 672
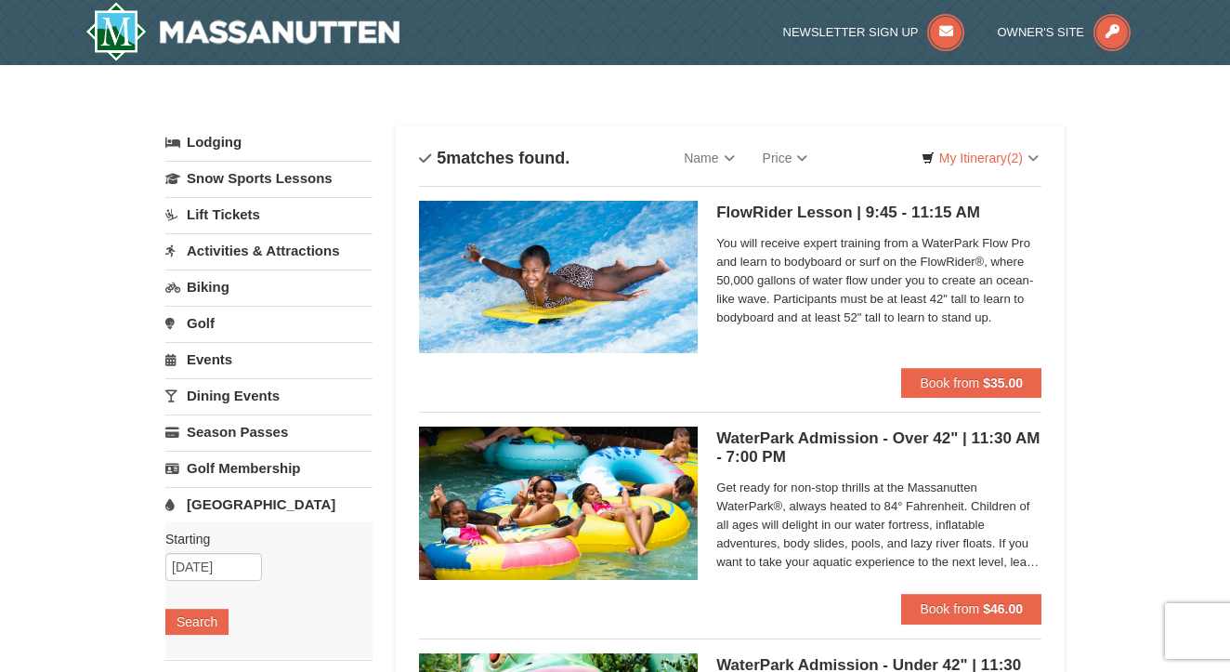
scroll to position [0, 0]
